Goal: Information Seeking & Learning: Check status

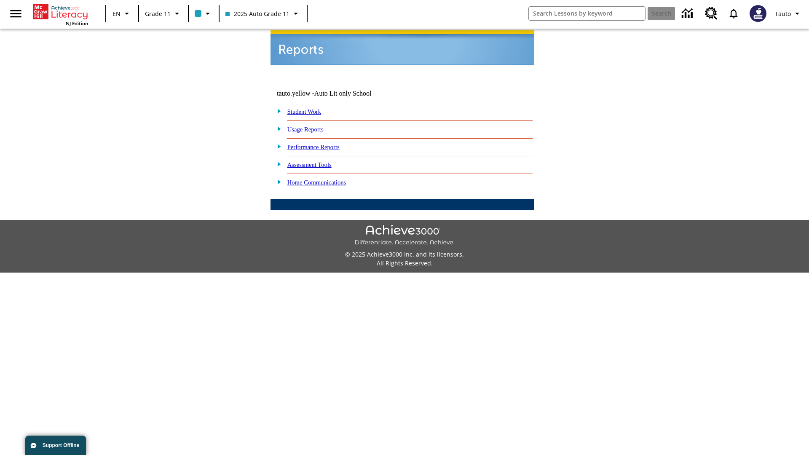
click at [312, 126] on link "Usage Reports" at bounding box center [305, 129] width 36 height 7
click at [0, 0] on link "Which of my students are using the program?" at bounding box center [0, 0] width 0 height 0
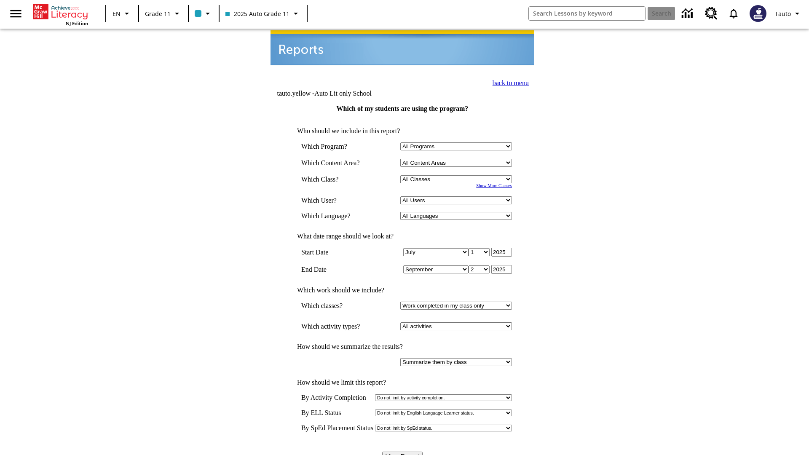
click at [508, 82] on link "back to menu" at bounding box center [511, 82] width 36 height 7
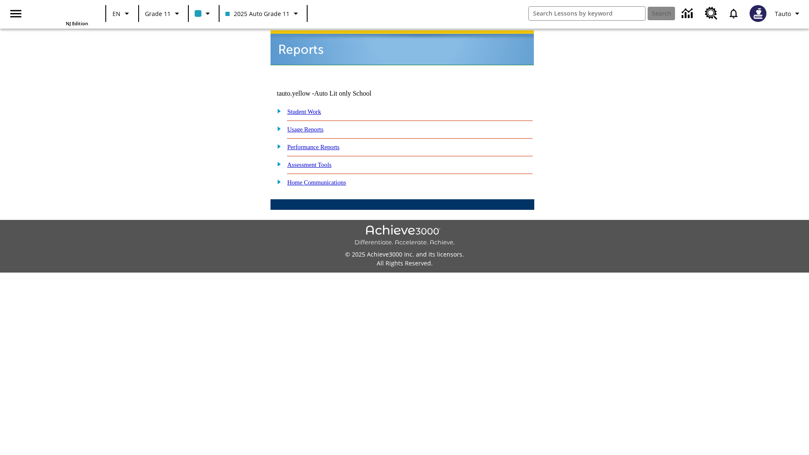
click at [0, 0] on link "How are my students spending their time?" at bounding box center [0, 0] width 0 height 0
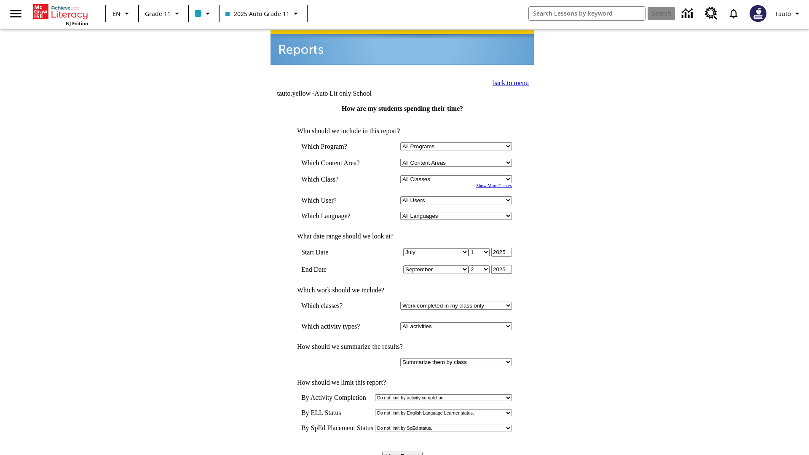
click at [403, 452] on input "View Report" at bounding box center [402, 456] width 40 height 9
click at [508, 82] on link "back to menu" at bounding box center [511, 82] width 36 height 7
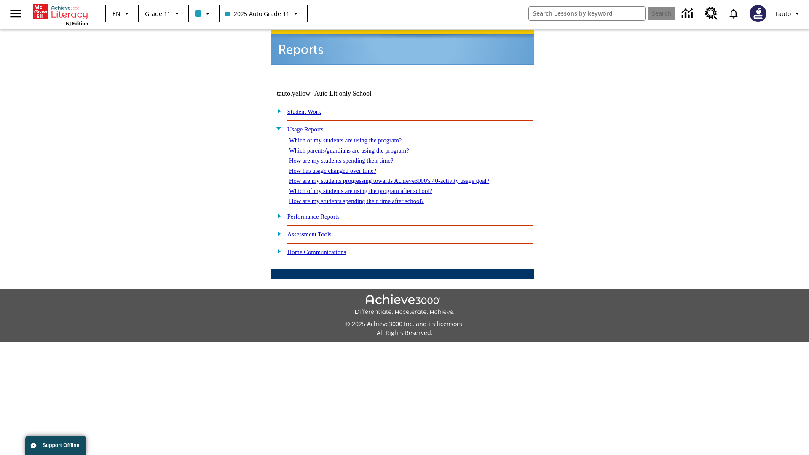
click at [367, 198] on link "How are my students spending their time after school?" at bounding box center [356, 201] width 135 height 7
